Goal: Task Accomplishment & Management: Manage account settings

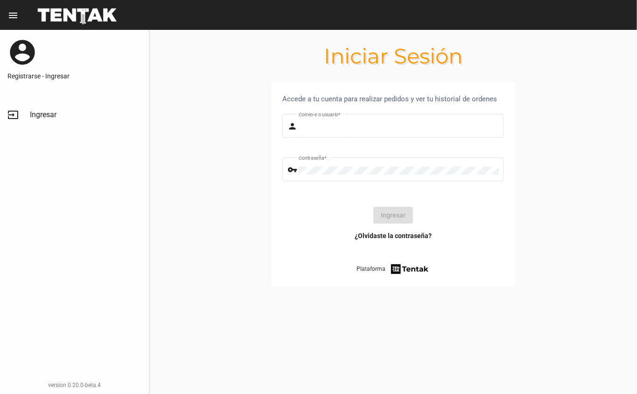
type input "DANKEHMB"
click at [391, 212] on button "Ingresar" at bounding box center [393, 215] width 40 height 17
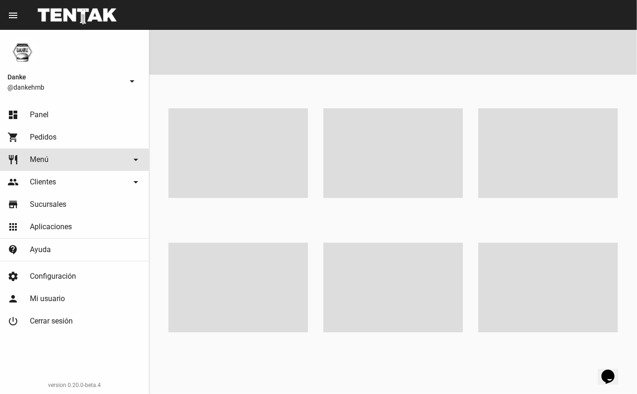
click at [31, 168] on link "restaurant Menú arrow_drop_down" at bounding box center [74, 159] width 149 height 22
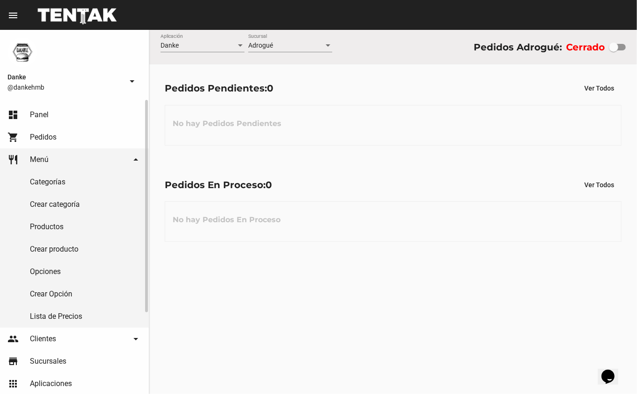
click at [32, 228] on link "Productos" at bounding box center [74, 227] width 149 height 22
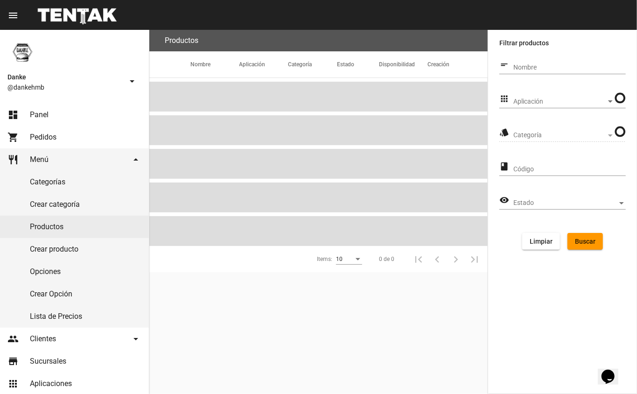
click at [590, 105] on span "Aplicación" at bounding box center [559, 101] width 93 height 7
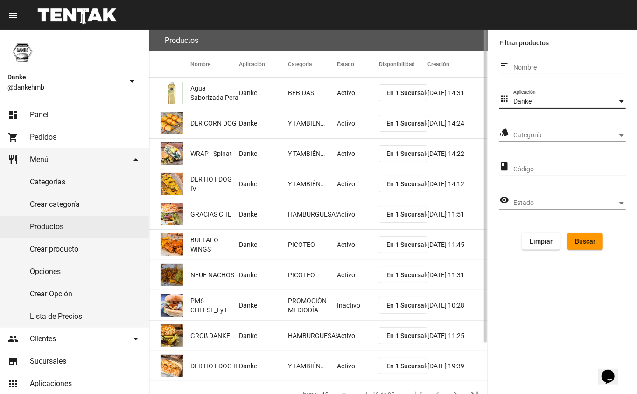
click at [562, 104] on div "Danke" at bounding box center [565, 101] width 104 height 7
click at [554, 142] on div at bounding box center [318, 197] width 637 height 394
click at [573, 135] on span "Categoría" at bounding box center [565, 135] width 104 height 7
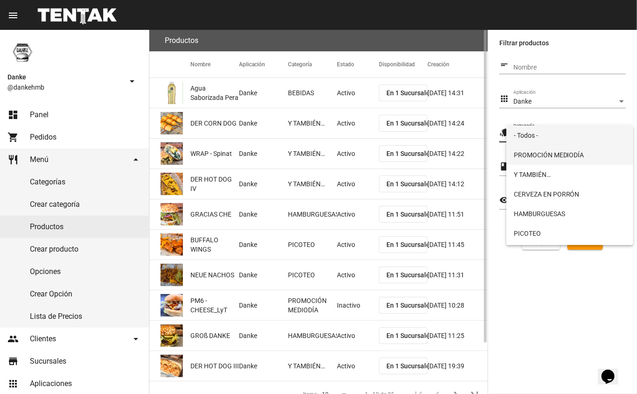
click at [567, 159] on span "PROMOCIÓN MEDIODÍA" at bounding box center [570, 155] width 112 height 20
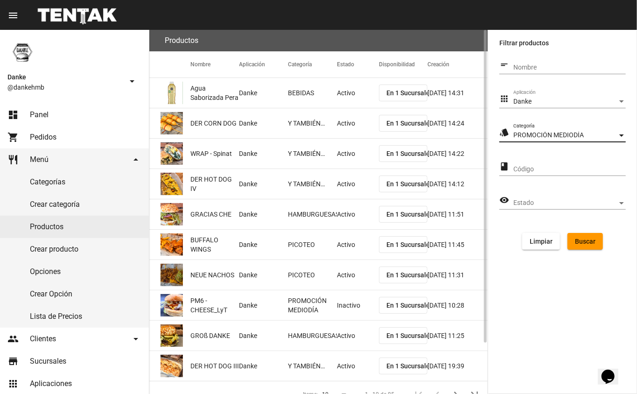
click at [581, 244] on span "Buscar" at bounding box center [585, 240] width 21 height 7
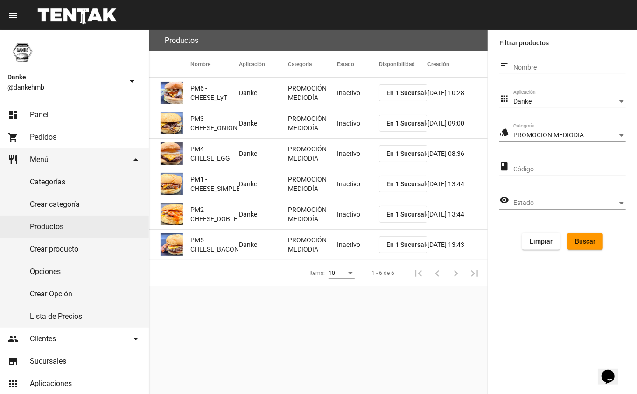
click at [342, 89] on mat-cell "Inactivo" at bounding box center [358, 93] width 42 height 30
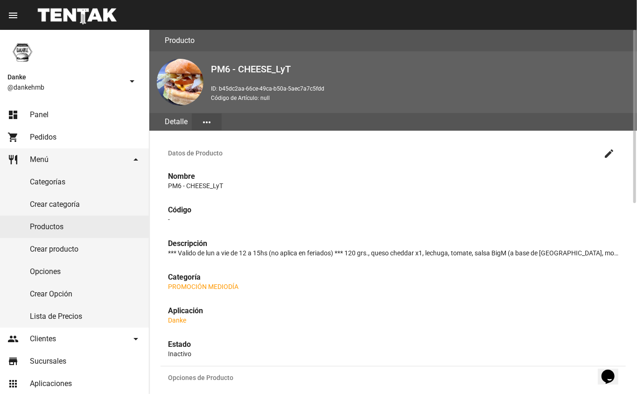
click at [607, 154] on mat-icon "create" at bounding box center [608, 153] width 11 height 11
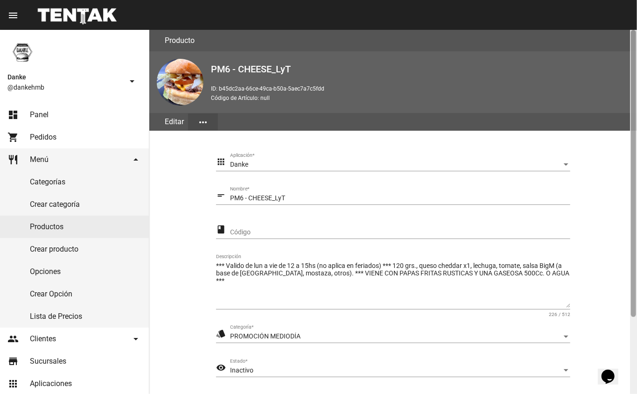
click at [634, 308] on div at bounding box center [633, 173] width 5 height 287
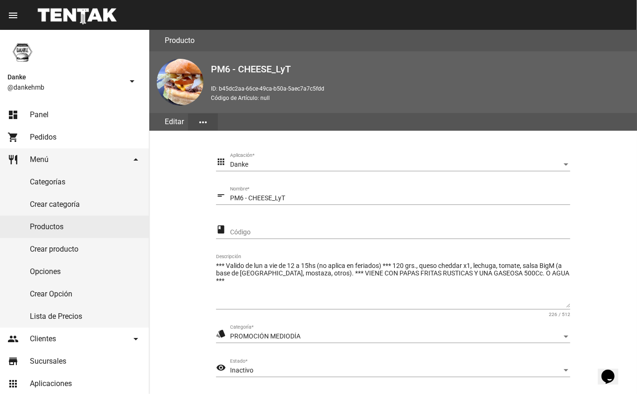
click at [310, 371] on div "Inactivo" at bounding box center [396, 370] width 332 height 7
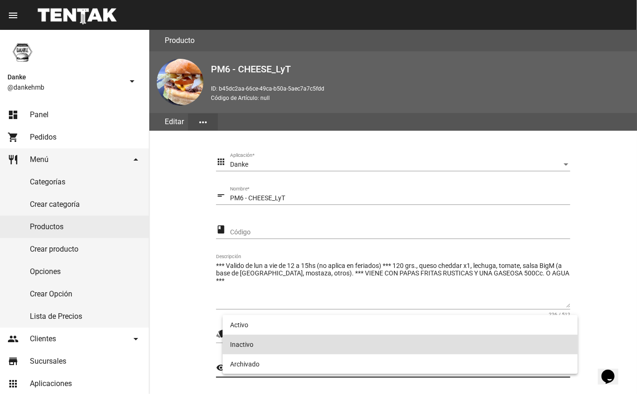
click at [293, 335] on span "Inactivo" at bounding box center [400, 345] width 341 height 20
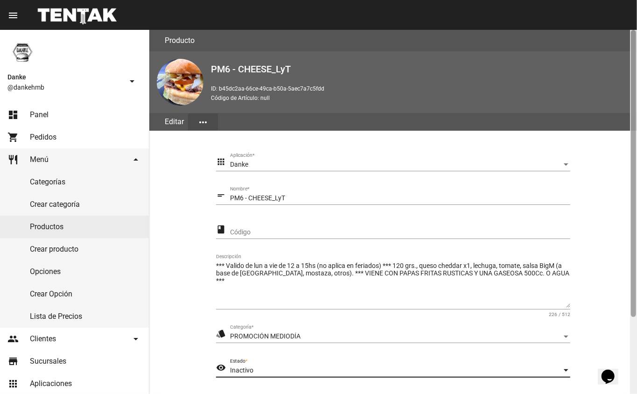
click at [631, 351] on div at bounding box center [633, 212] width 7 height 364
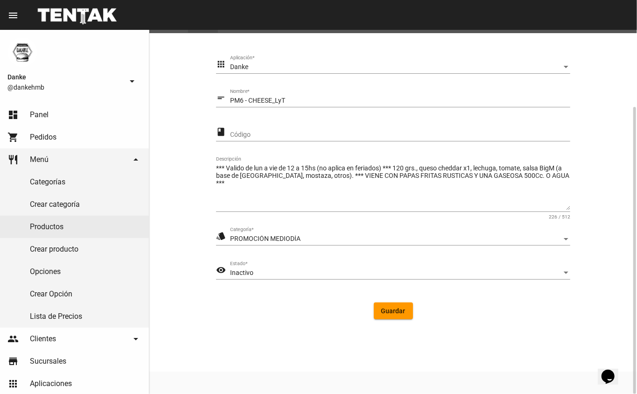
click at [241, 273] on span "Inactivo" at bounding box center [241, 272] width 23 height 7
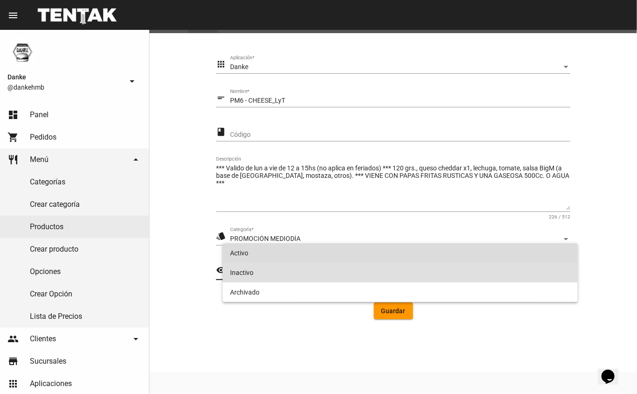
click at [243, 255] on span "Activo" at bounding box center [400, 253] width 341 height 20
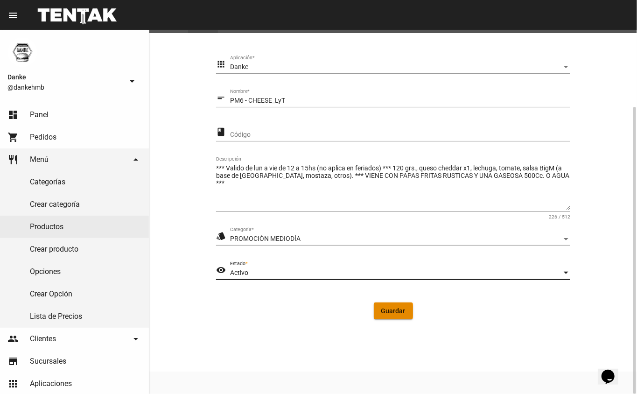
click at [391, 310] on span "Guardar" at bounding box center [393, 310] width 24 height 7
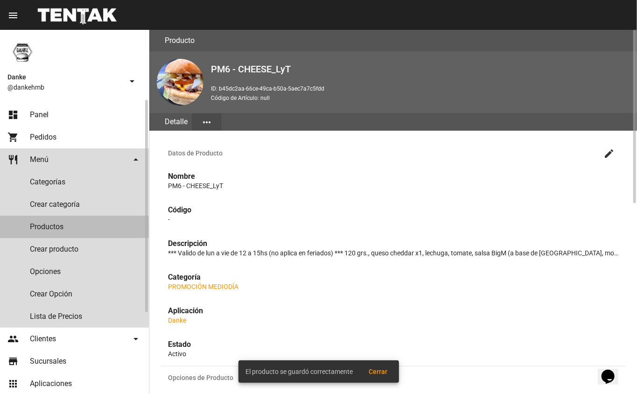
click at [43, 229] on link "Productos" at bounding box center [74, 227] width 149 height 22
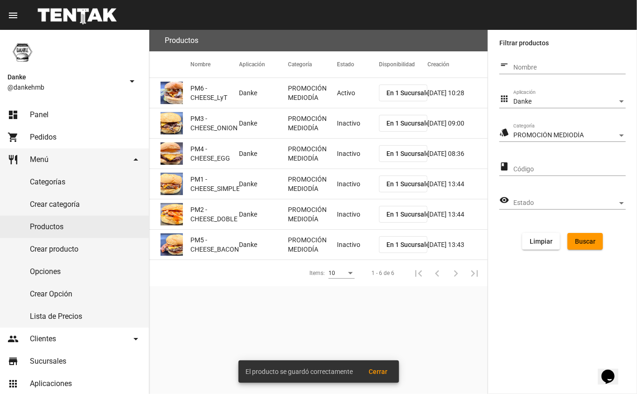
click at [348, 119] on mat-cell "Inactivo" at bounding box center [358, 123] width 42 height 30
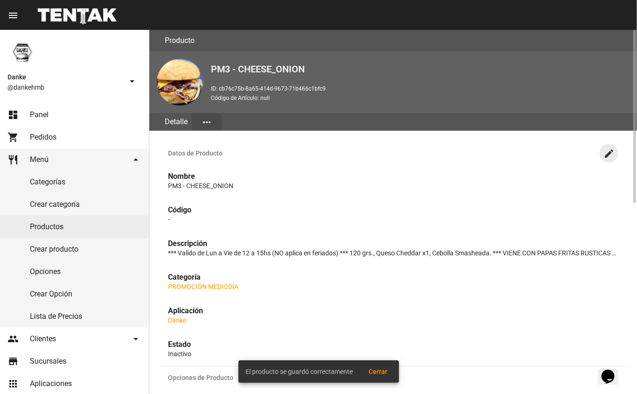
click at [608, 154] on mat-icon "create" at bounding box center [608, 153] width 11 height 11
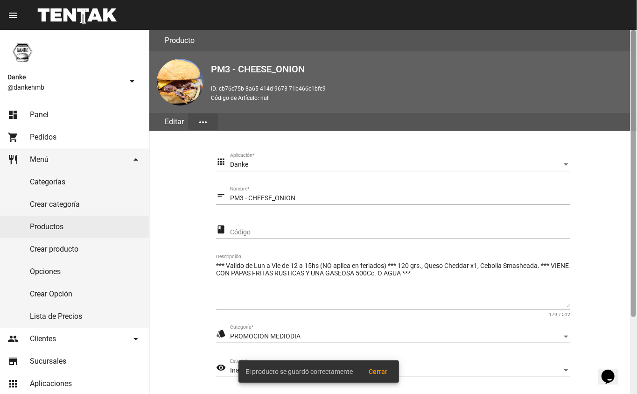
click at [633, 352] on div at bounding box center [633, 212] width 7 height 364
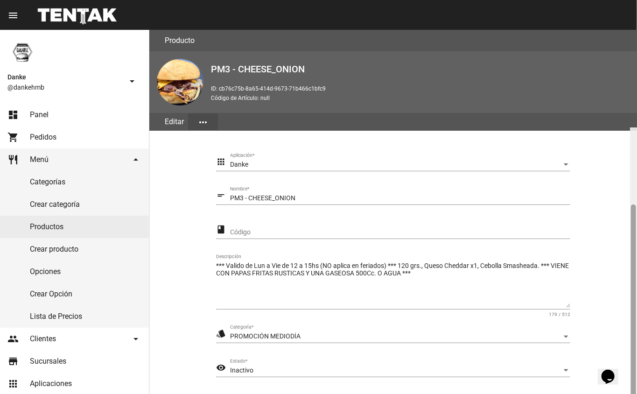
scroll to position [98, 0]
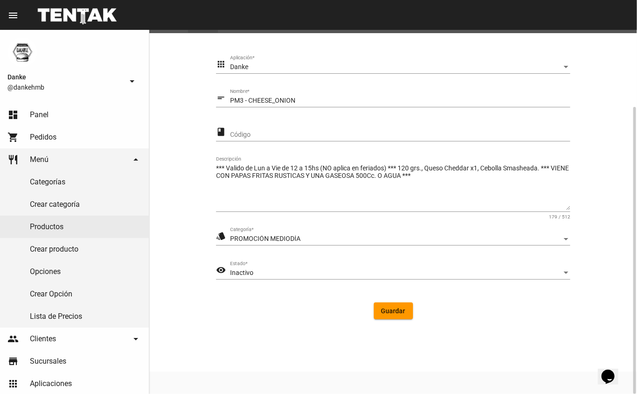
click at [270, 271] on div "Inactivo" at bounding box center [396, 272] width 332 height 7
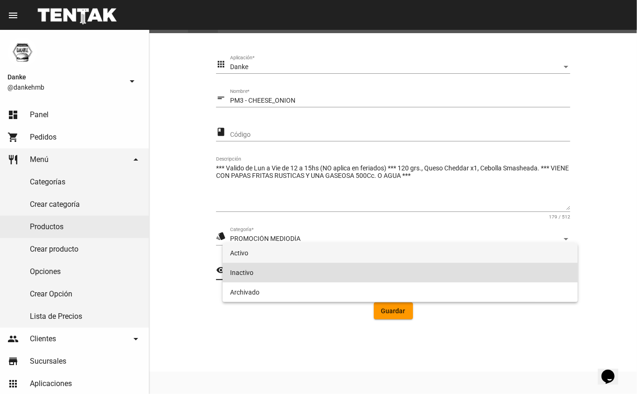
click at [239, 252] on span "Activo" at bounding box center [400, 253] width 341 height 20
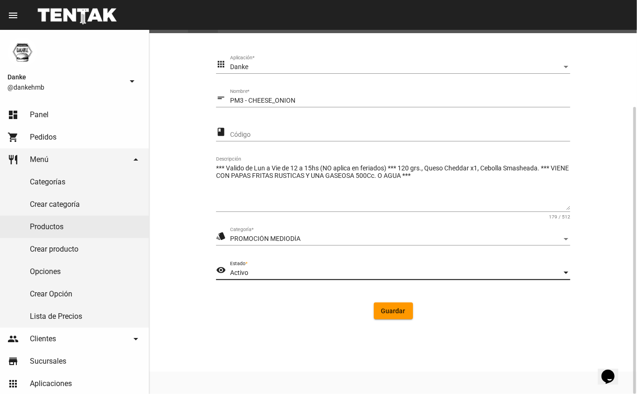
click at [393, 310] on span "Guardar" at bounding box center [393, 310] width 24 height 7
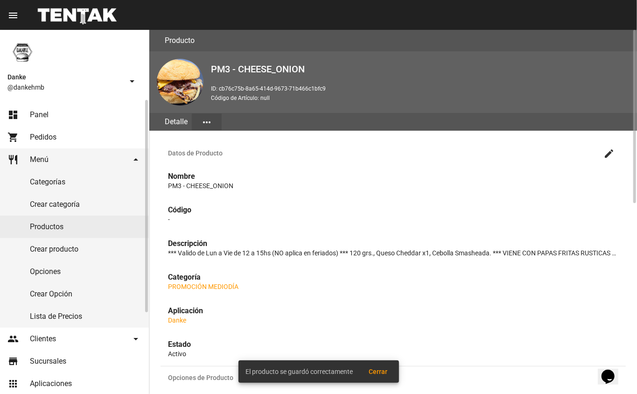
click at [40, 230] on link "Productos" at bounding box center [74, 227] width 149 height 22
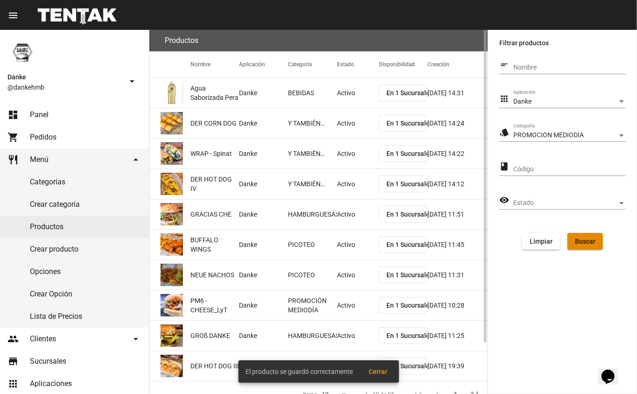
click at [592, 244] on span "Buscar" at bounding box center [585, 240] width 21 height 7
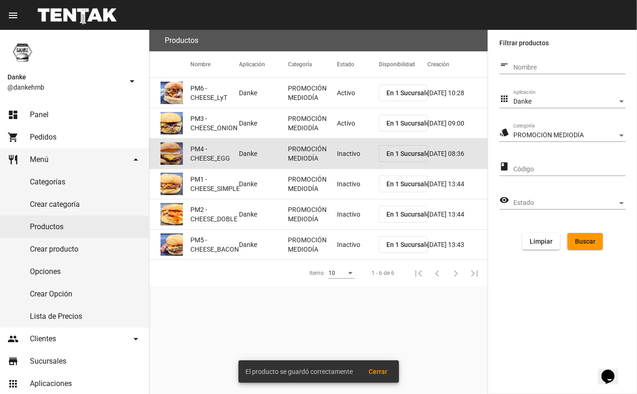
click at [344, 167] on mat-cell "Inactivo" at bounding box center [358, 154] width 42 height 30
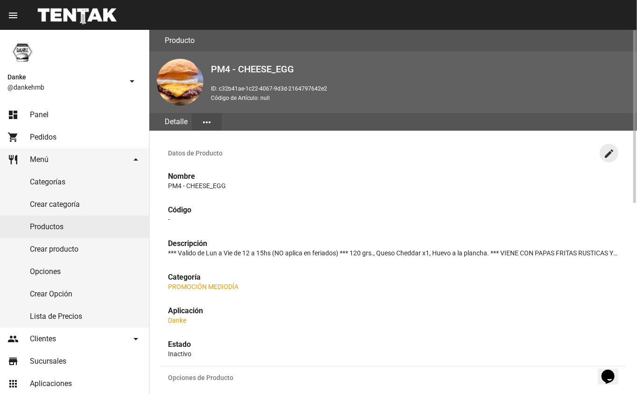
click at [608, 152] on mat-icon "create" at bounding box center [608, 153] width 11 height 11
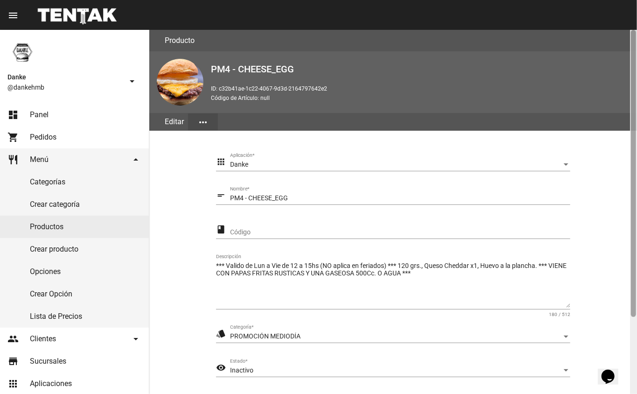
click at [630, 341] on div at bounding box center [633, 212] width 7 height 364
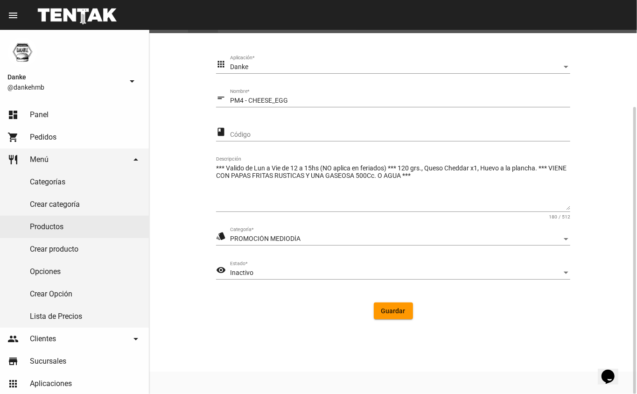
click at [245, 271] on span "Inactivo" at bounding box center [241, 272] width 23 height 7
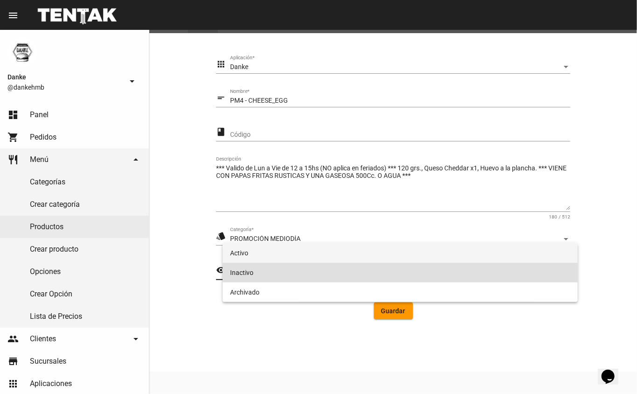
click at [239, 252] on span "Activo" at bounding box center [400, 253] width 341 height 20
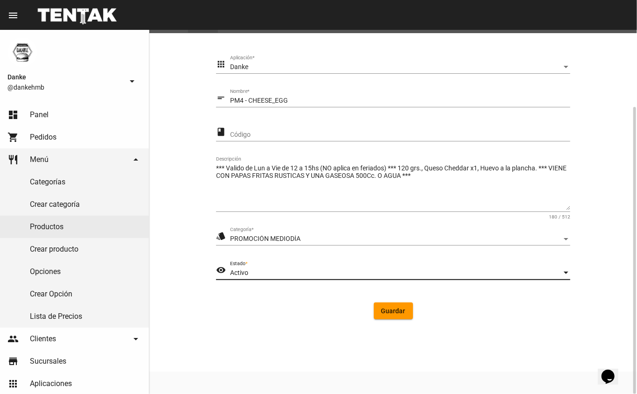
click at [386, 314] on span "Guardar" at bounding box center [393, 310] width 24 height 7
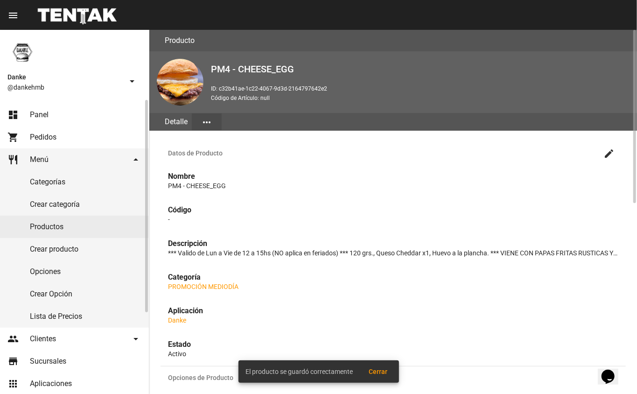
click at [39, 228] on link "Productos" at bounding box center [74, 227] width 149 height 22
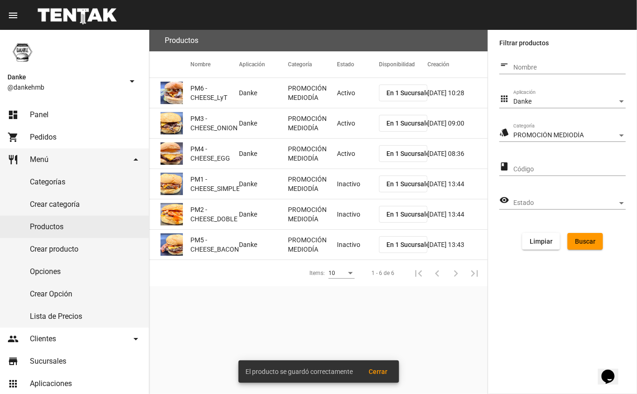
click at [348, 189] on mat-cell "Inactivo" at bounding box center [358, 184] width 42 height 30
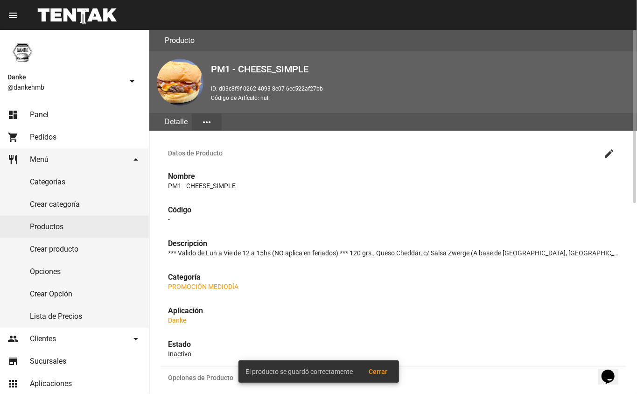
click at [608, 154] on mat-icon "create" at bounding box center [608, 153] width 11 height 11
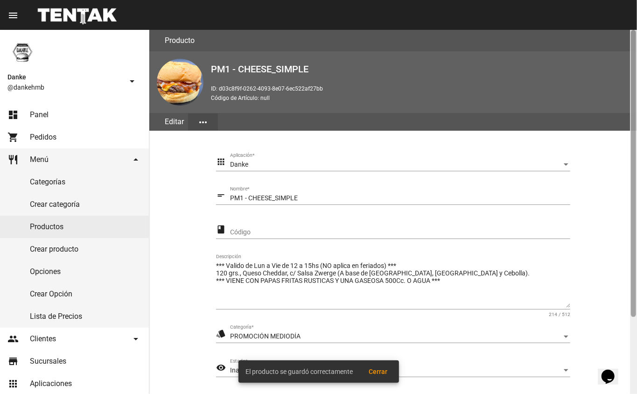
click at [631, 325] on div at bounding box center [633, 212] width 7 height 364
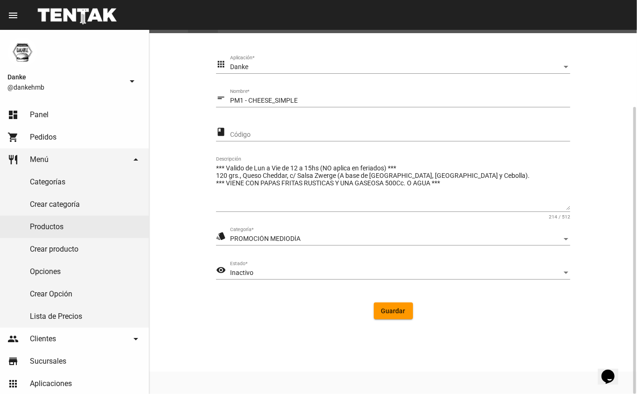
click at [273, 274] on div "Inactivo" at bounding box center [396, 272] width 332 height 7
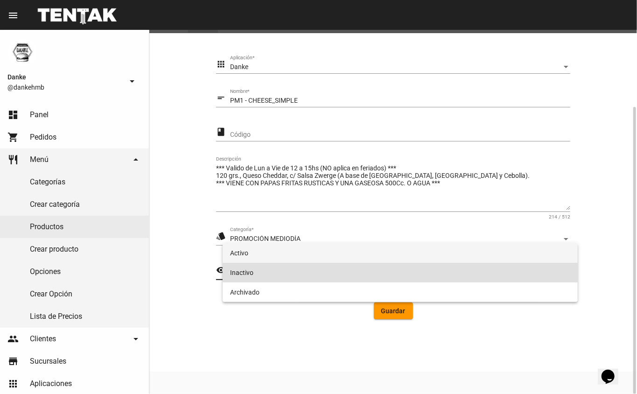
click at [238, 256] on span "Activo" at bounding box center [400, 253] width 341 height 20
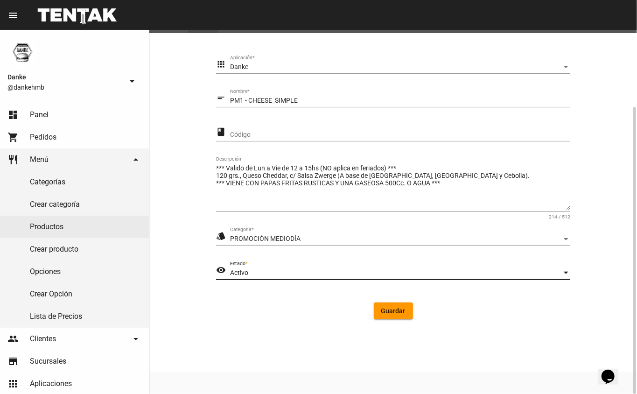
click at [391, 302] on button "Guardar" at bounding box center [393, 310] width 39 height 17
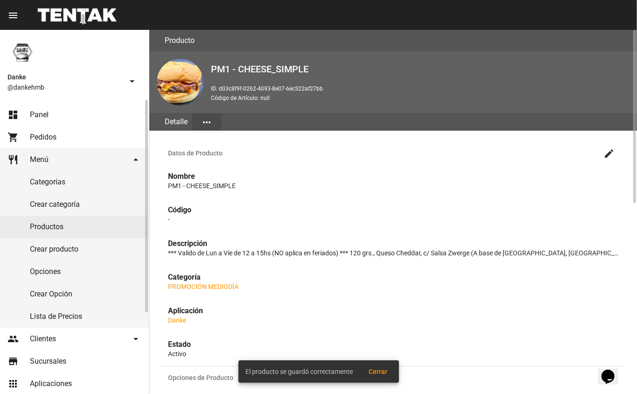
click at [49, 228] on link "Productos" at bounding box center [74, 227] width 149 height 22
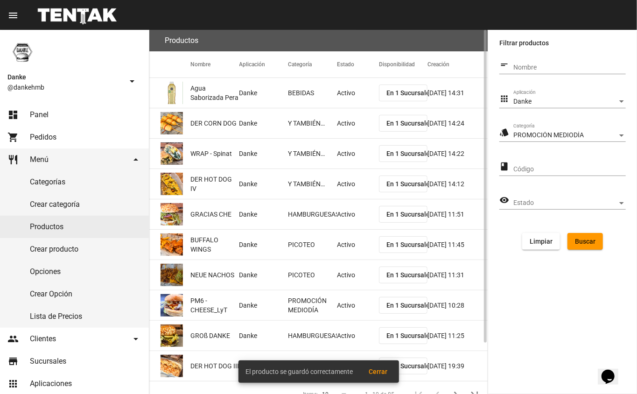
click at [579, 246] on button "Buscar" at bounding box center [584, 241] width 35 height 17
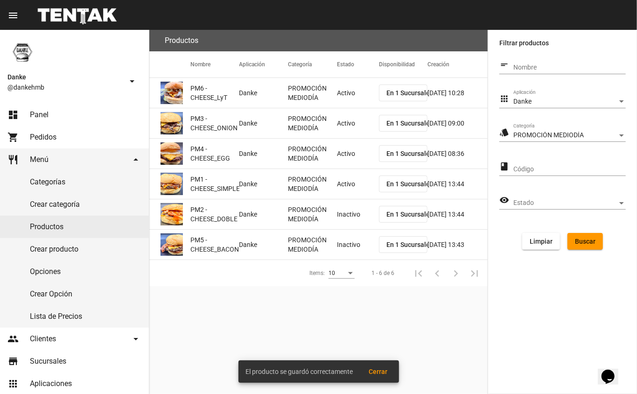
click at [342, 212] on mat-cell "Inactivo" at bounding box center [358, 214] width 42 height 30
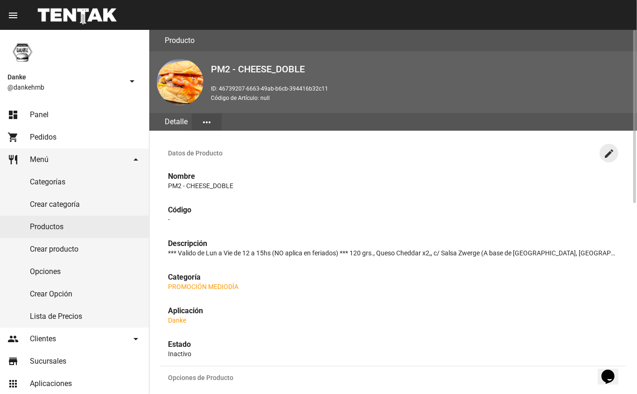
click at [609, 152] on mat-icon "create" at bounding box center [608, 153] width 11 height 11
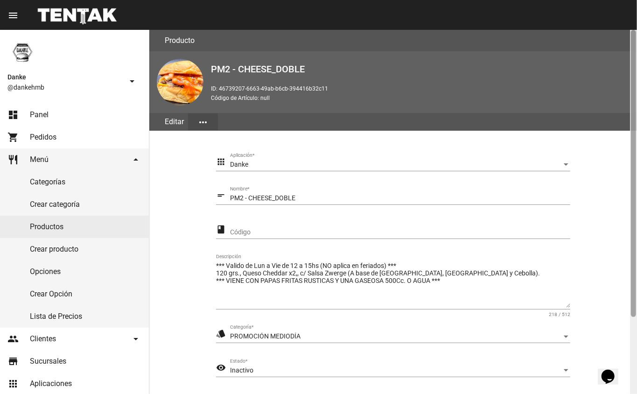
click at [633, 338] on div at bounding box center [633, 212] width 7 height 364
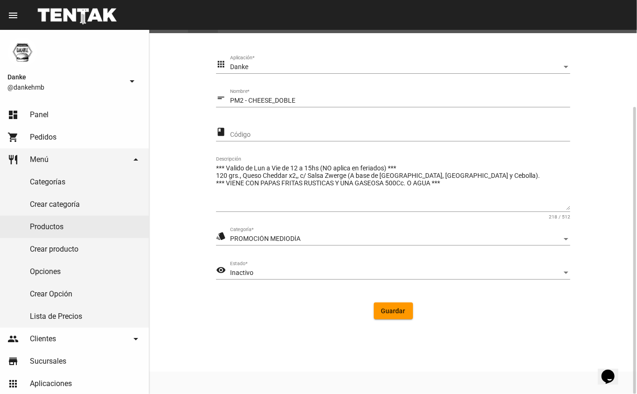
click at [342, 271] on div "Inactivo" at bounding box center [396, 272] width 332 height 7
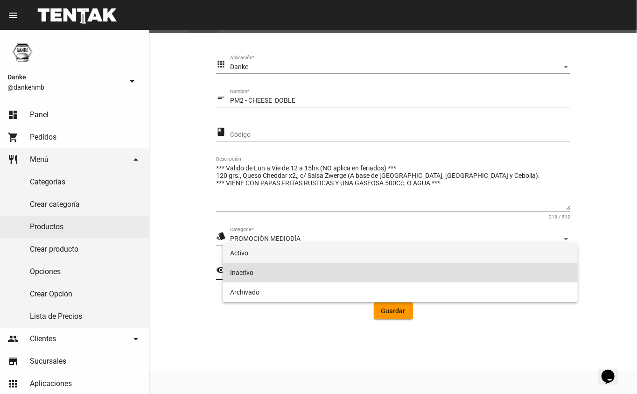
click at [321, 252] on span "Activo" at bounding box center [400, 253] width 341 height 20
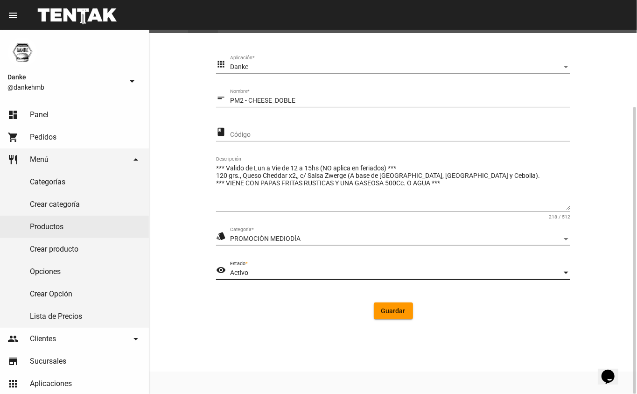
click at [392, 314] on span "Guardar" at bounding box center [393, 310] width 24 height 7
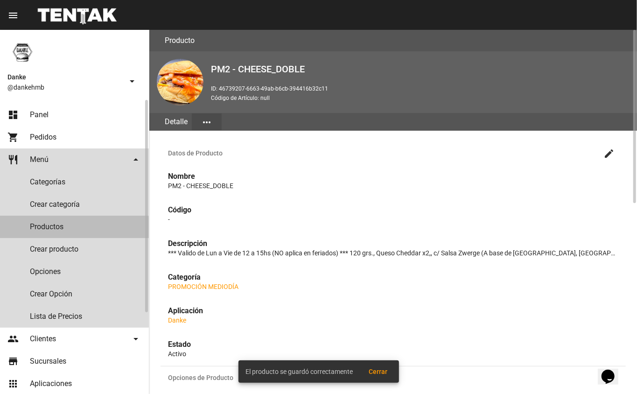
click at [47, 228] on link "Productos" at bounding box center [74, 227] width 149 height 22
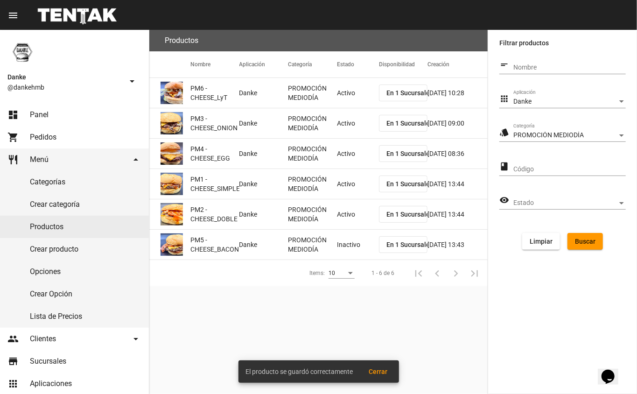
click at [341, 244] on mat-cell "Inactivo" at bounding box center [358, 245] width 42 height 30
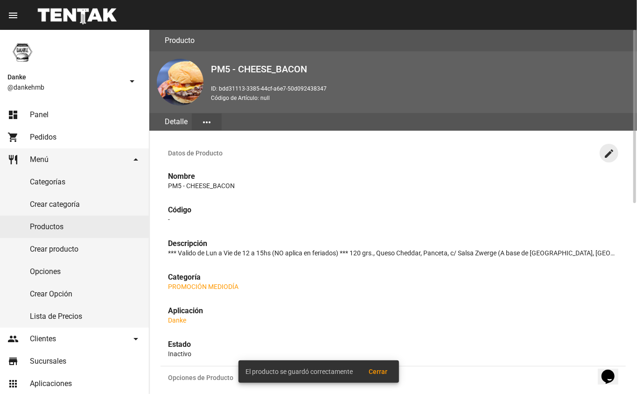
click at [607, 156] on mat-icon "create" at bounding box center [608, 153] width 11 height 11
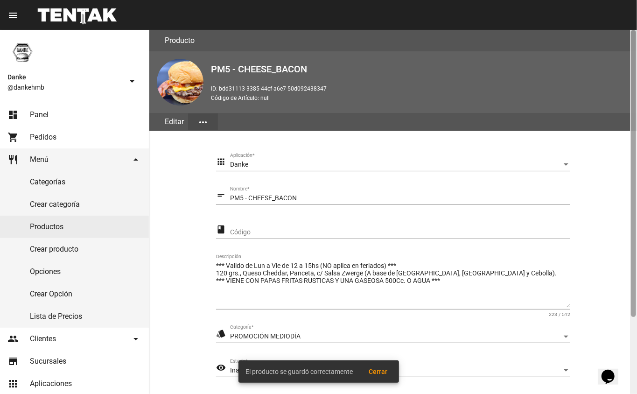
click at [631, 325] on div at bounding box center [633, 212] width 7 height 364
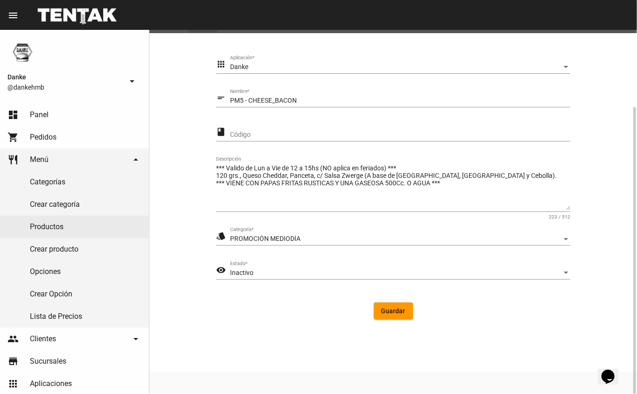
click at [400, 272] on div "Inactivo" at bounding box center [396, 272] width 332 height 7
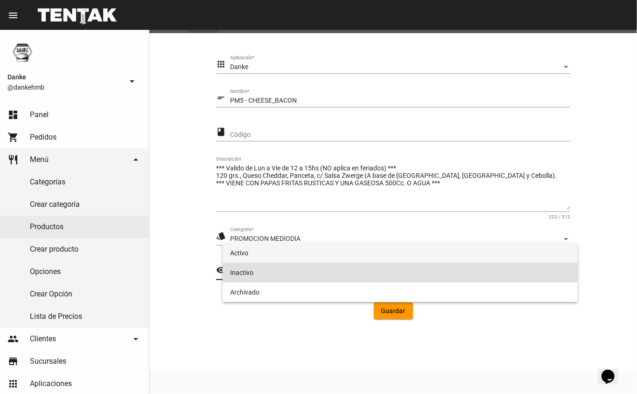
click at [308, 256] on span "Activo" at bounding box center [400, 253] width 341 height 20
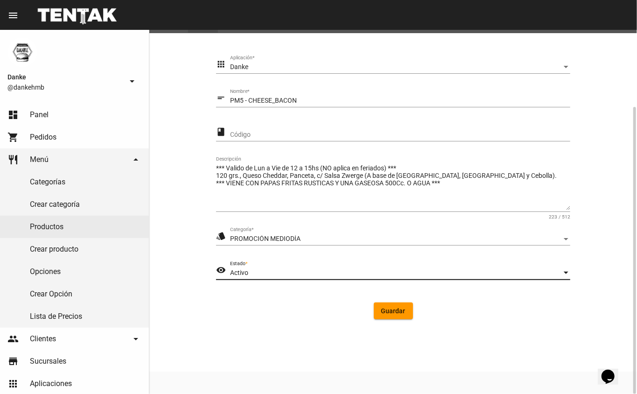
click at [391, 312] on span "Guardar" at bounding box center [393, 310] width 24 height 7
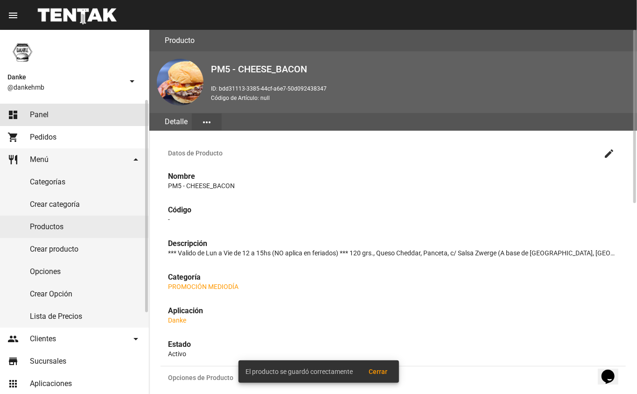
click at [49, 113] on link "dashboard Panel" at bounding box center [74, 115] width 149 height 22
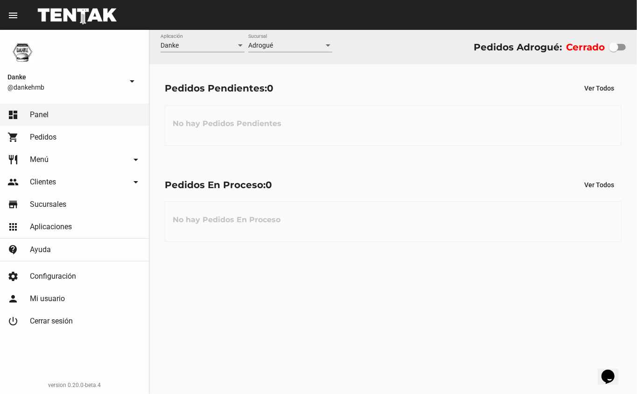
click at [368, 326] on div "Danke Aplicación Adrogué Sucursal Pedidos Adrogué: Cerrado Pedidos Pendientes: …" at bounding box center [393, 212] width 488 height 364
